Goal: Transaction & Acquisition: Purchase product/service

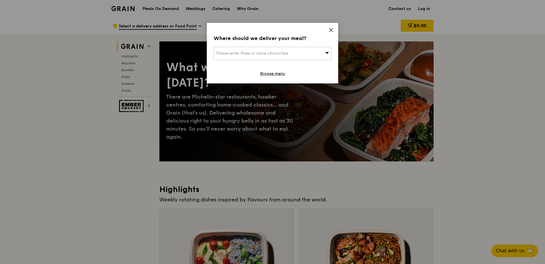
click at [333, 29] on icon at bounding box center [331, 29] width 5 height 5
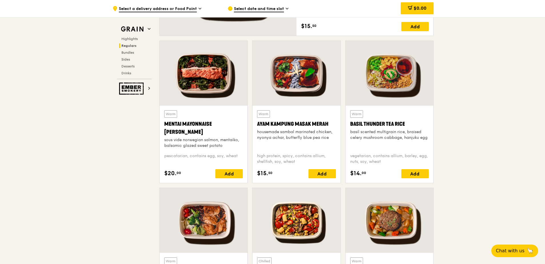
scroll to position [597, 0]
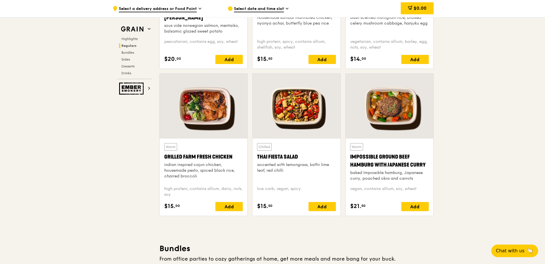
click at [372, 96] on div at bounding box center [390, 106] width 88 height 65
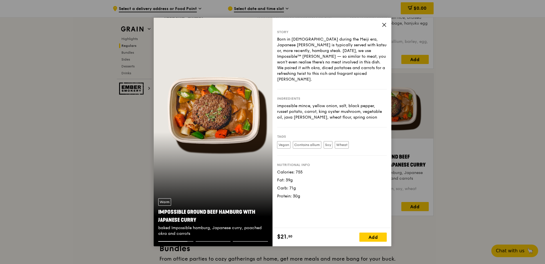
click at [387, 26] on icon at bounding box center [384, 24] width 5 height 5
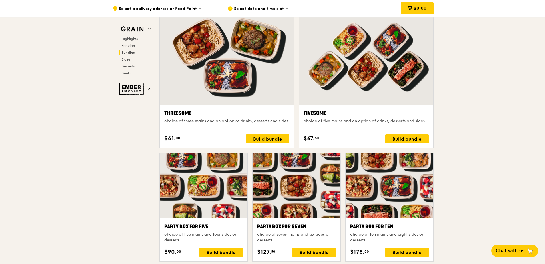
scroll to position [1052, 0]
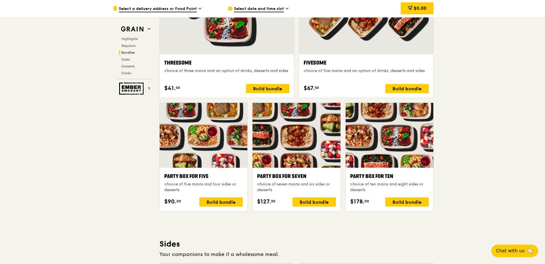
click at [26, 151] on div ".cls-1 { fill: none; stroke: #fff; stroke-linecap: round; stroke-linejoin: roun…" at bounding box center [272, 170] width 545 height 2408
drag, startPoint x: 545, startPoint y: 128, endPoint x: 547, endPoint y: 145, distance: 17.8
click at [545, 145] on html "Grain logo Meals On Demand Weddings Catering Why Grain Contact us Log in .cls-1…" at bounding box center [272, 236] width 545 height 2576
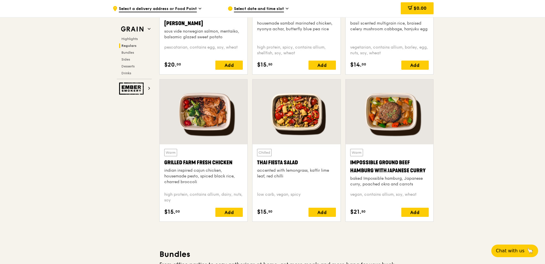
scroll to position [569, 0]
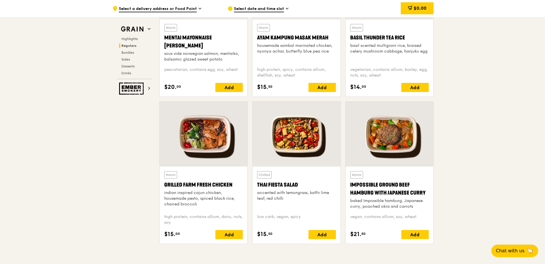
drag, startPoint x: 428, startPoint y: 193, endPoint x: 351, endPoint y: 185, distance: 77.3
click at [351, 185] on div "Impossible Ground Beef Hamburg with Japanese Curry" at bounding box center [389, 189] width 79 height 16
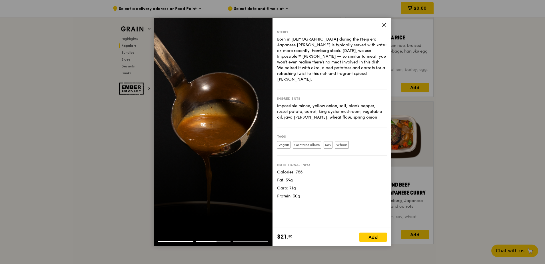
click at [385, 27] on icon at bounding box center [384, 24] width 5 height 5
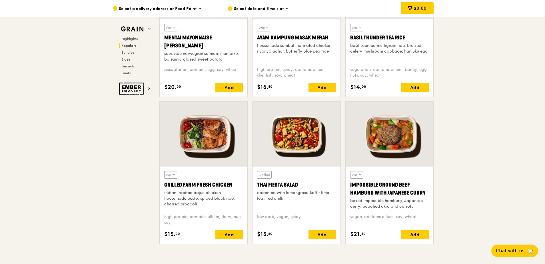
drag, startPoint x: 428, startPoint y: 193, endPoint x: 352, endPoint y: 185, distance: 76.1
click at [352, 185] on div "Impossible Ground Beef Hamburg with Japanese Curry" at bounding box center [389, 189] width 79 height 16
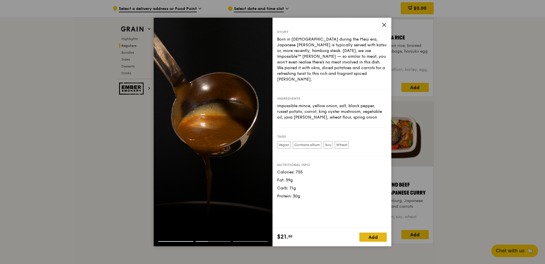
click at [382, 239] on div "Add" at bounding box center [373, 237] width 27 height 9
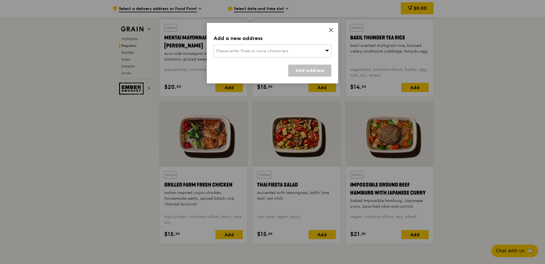
click at [333, 33] on span at bounding box center [331, 31] width 5 height 6
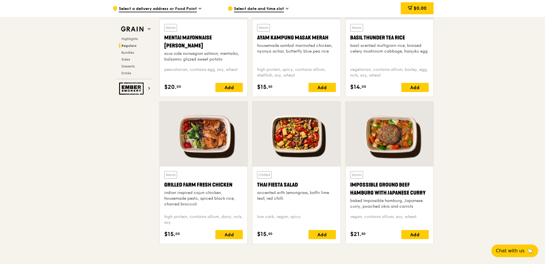
click at [372, 190] on div "Impossible Ground Beef Hamburg with Japanese Curry" at bounding box center [389, 189] width 79 height 16
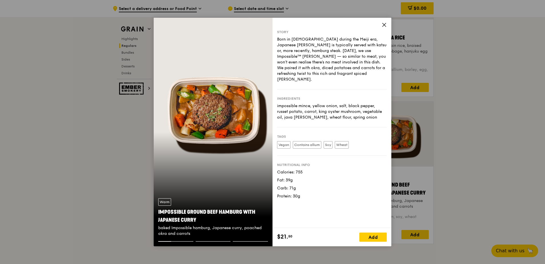
drag, startPoint x: 201, startPoint y: 222, endPoint x: 156, endPoint y: 213, distance: 46.1
click at [156, 213] on div "Warm Impossible Ground Beef Hamburg with Japanese [PERSON_NAME] baked Impossibl…" at bounding box center [213, 217] width 119 height 47
copy div "Impossible Ground Beef Hamburg with Japanese Curry"
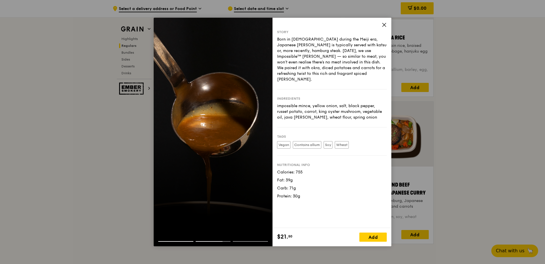
click at [386, 23] on icon at bounding box center [384, 24] width 5 height 5
